Goal: Complete application form

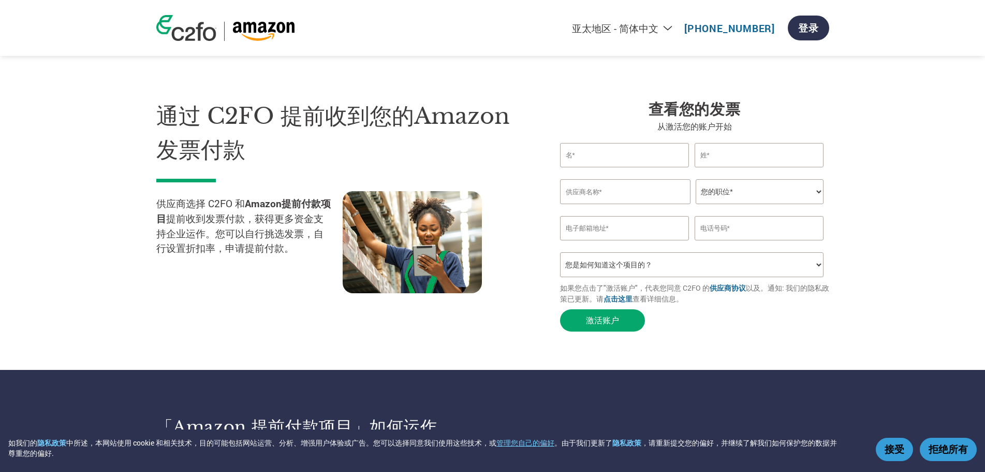
select select "zh-CN"
click at [480, 354] on section "通过 C2FO 提前收到您的Amazon发票付款 供应商选择 C2FO 和 Amazon提前付款项目 提前收到发票付款，获得更多资金支持企业运作。您可以自行挑…" at bounding box center [492, 205] width 985 height 328
click at [642, 162] on input "text" at bounding box center [624, 155] width 129 height 24
type input "Longer"
click at [713, 152] on input "text" at bounding box center [759, 155] width 129 height 24
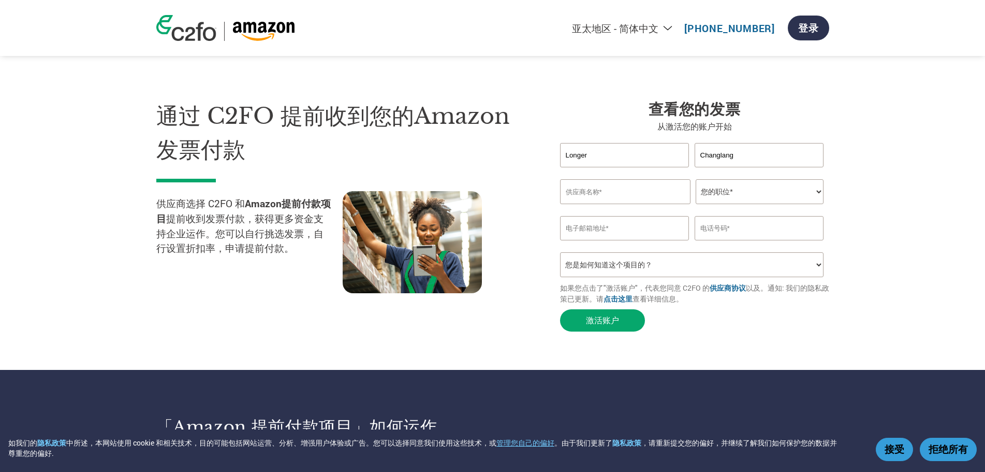
type input "Changlang"
click at [610, 192] on input "text" at bounding box center [625, 191] width 131 height 25
paste input "SHENZHENCHANGLANGZHINENGKEJIYOUXIANGONGSI"
type input "SHENZHENCHANGLANGZHINENGKEJIYOUXIANGONGSI"
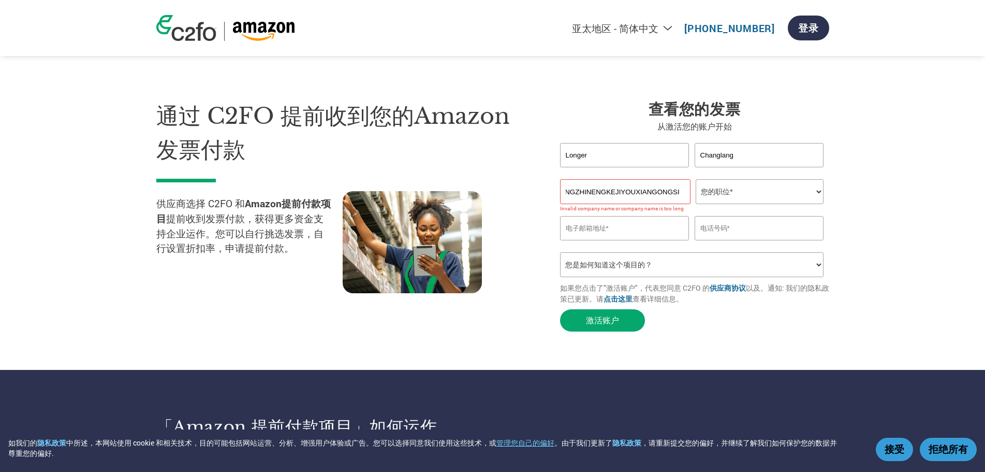
scroll to position [0, 0]
drag, startPoint x: 724, startPoint y: 203, endPoint x: 716, endPoint y: 189, distance: 16.3
click at [716, 189] on select "您的职位* 首席财务官 会计长 财务长 财务总监 信贷经理 首席执行官 总裁 企业主/创始人 会计人员 簿记人员 应收账款人员 办公室经理 其他" at bounding box center [760, 191] width 128 height 25
select select "OTHER"
click at [696, 181] on select "您的职位* 首席财务官 会计长 财务长 财务总监 信贷经理 首席执行官 总裁 企业主/创始人 会计人员 簿记人员 应收账款人员 办公室经理 其他" at bounding box center [760, 191] width 128 height 25
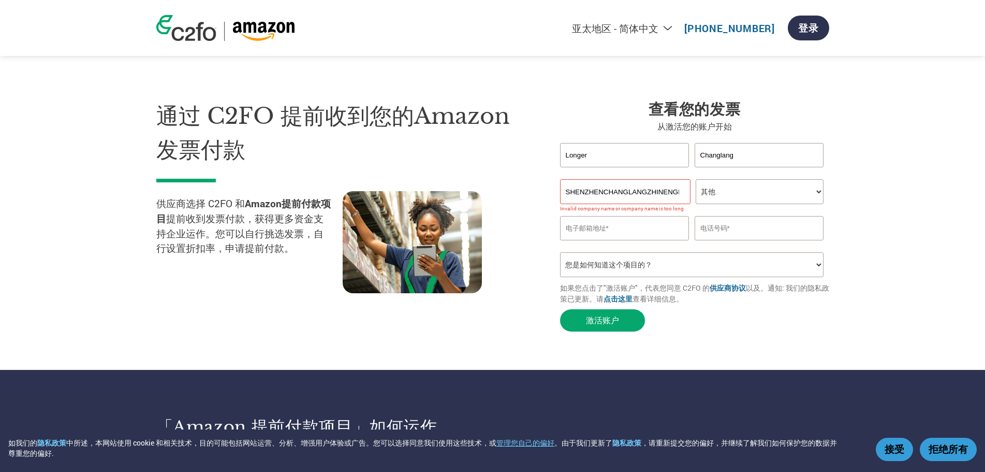
click at [734, 349] on section "通过 C2FO 提前收到您的Amazon发票付款 供应商选择 C2FO 和 Amazon提前付款项目 提前收到发票付款，获得更多资金支持企业运作。您可以自行挑…" at bounding box center [492, 205] width 985 height 328
drag, startPoint x: 604, startPoint y: 192, endPoint x: 497, endPoint y: 181, distance: 107.7
click at [497, 181] on div "通过 C2FO 提前收到您的Amazon发票付款 供应商选择 C2FO 和 Amazon提前付款项目 提前收到发票付款，获得更多资金支持企业运作。您可以自行挑…" at bounding box center [492, 197] width 673 height 279
type input "CHANGLANGZHINENGKEJIYOUXIANGONGSI"
click at [718, 334] on form "[PERSON_NAME] Invalid first name or first name is too long Invalid last name or…" at bounding box center [694, 240] width 269 height 194
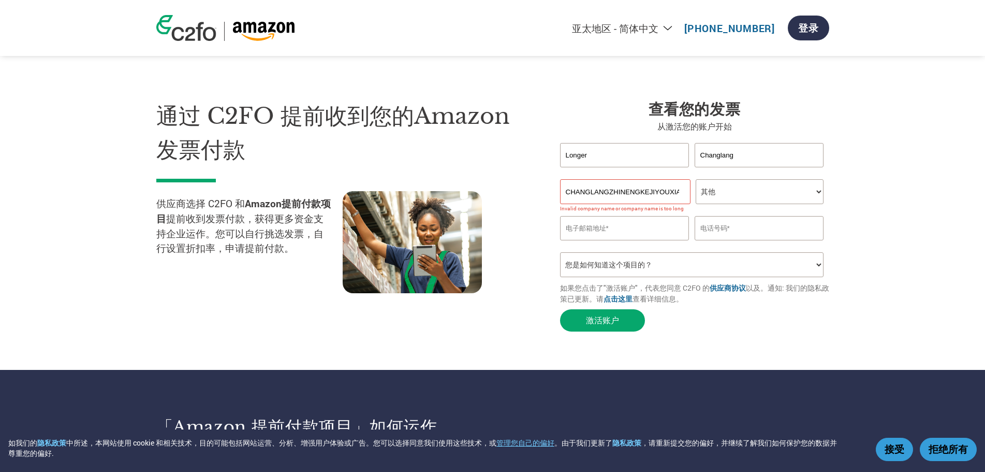
scroll to position [0, 34]
drag, startPoint x: 562, startPoint y: 193, endPoint x: 813, endPoint y: 209, distance: 250.7
click at [813, 209] on form "[PERSON_NAME] Invalid first name or first name is too long Invalid last name or…" at bounding box center [694, 240] width 269 height 194
click at [651, 193] on input "text" at bounding box center [625, 191] width 131 height 25
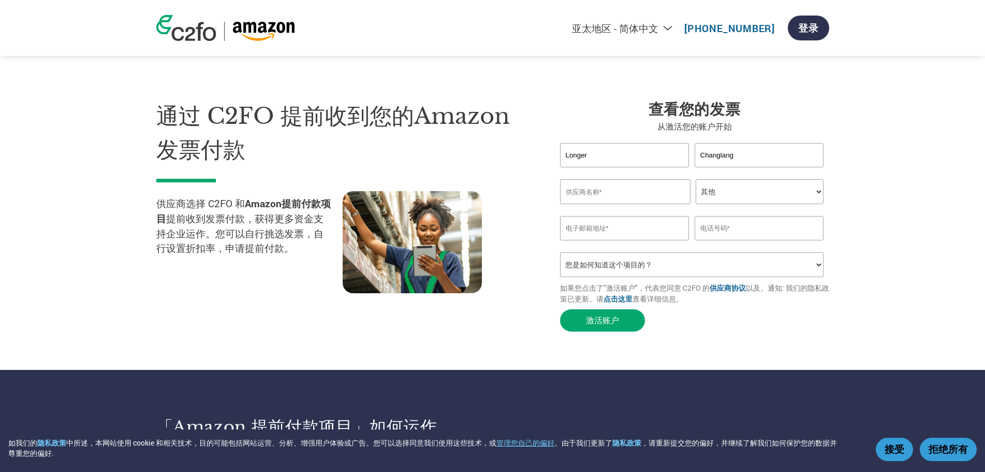
click at [602, 236] on input "email" at bounding box center [624, 228] width 129 height 24
click at [723, 230] on input "text" at bounding box center [759, 228] width 129 height 24
click at [627, 274] on select "您是如何知道这个项目的？ 从我的客户处得知 收到了电子邮件 社交媒体 在线搜索 家人/朋友/熟人 在一次活动中 其他" at bounding box center [692, 264] width 264 height 25
select select "Social Media"
click at [560, 257] on select "您是如何知道这个项目的？ 从我的客户处得知 收到了电子邮件 社交媒体 在线搜索 家人/朋友/熟人 在一次活动中 其他" at bounding box center [692, 264] width 264 height 25
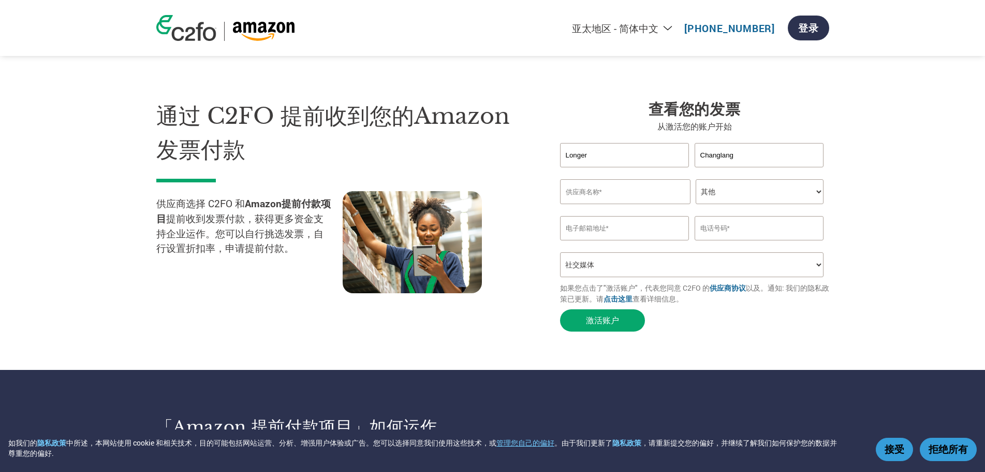
click at [152, 292] on section "通过 C2FO 提前收到您的Amazon发票付款 供应商选择 C2FO 和 Amazon提前付款项目 提前收到发票付款，获得更多资金支持企业运作。您可以自行挑…" at bounding box center [492, 205] width 985 height 328
